Goal: Obtain resource: Obtain resource

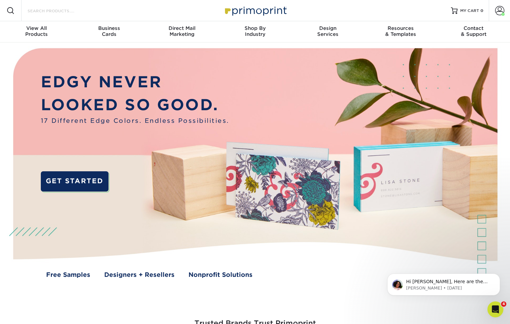
click at [65, 11] on input "Search Products" at bounding box center [59, 11] width 65 height 8
type input "door"
click at [60, 11] on input "Search Products" at bounding box center [59, 11] width 65 height 8
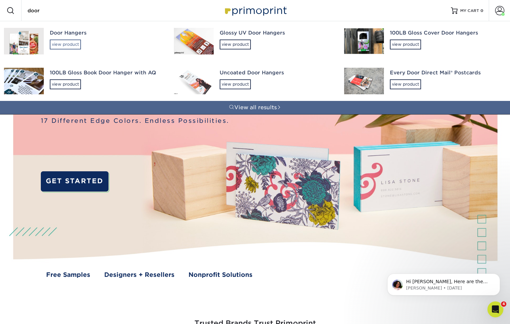
type input "door"
click at [62, 43] on div "view product" at bounding box center [65, 44] width 31 height 10
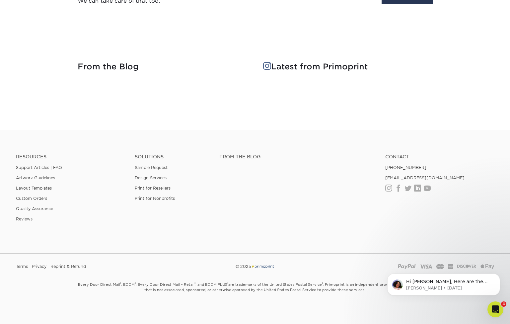
scroll to position [571, 0]
click at [47, 187] on link "Layout Templates" at bounding box center [34, 188] width 36 height 5
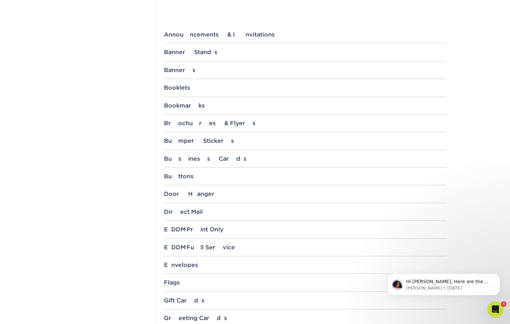
scroll to position [297, 0]
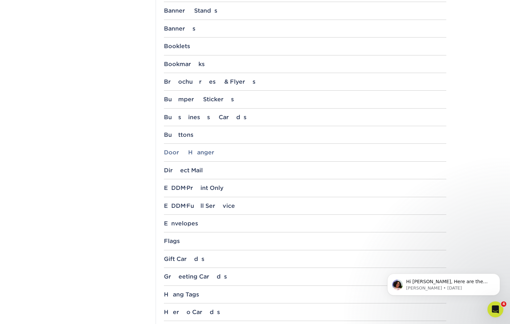
click at [208, 151] on div "Door Hanger" at bounding box center [305, 152] width 282 height 7
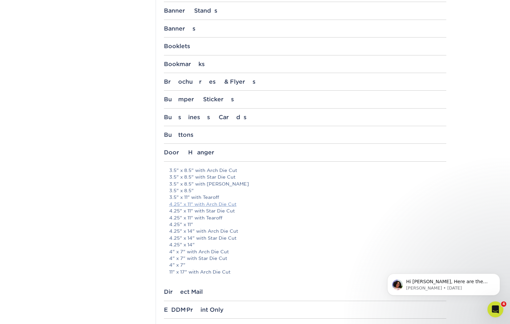
click at [203, 204] on link "4.25" x 11" with Arch Die Cut" at bounding box center [202, 203] width 67 height 5
click at [193, 208] on link "4.25" x 11" with Star Die Cut" at bounding box center [202, 210] width 66 height 5
click at [186, 222] on link "4.25" x 11"" at bounding box center [181, 224] width 24 height 5
click at [184, 222] on link "4.25" x 11"" at bounding box center [181, 224] width 24 height 5
